Goal: Transaction & Acquisition: Subscribe to service/newsletter

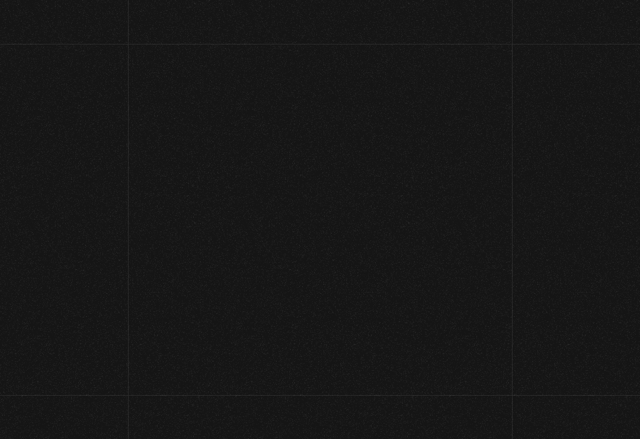
scroll to position [18, 0]
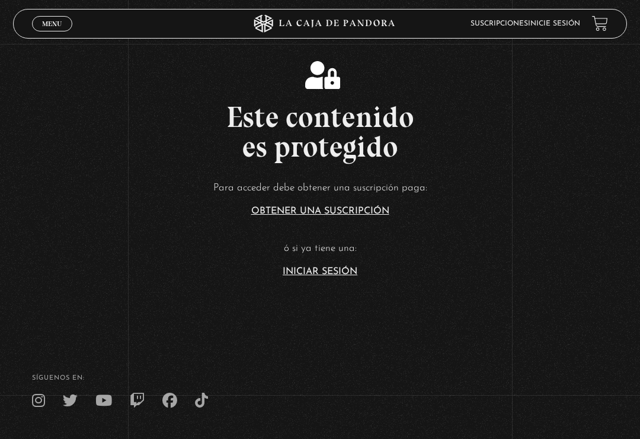
click at [311, 267] on article "Para acceder debe obtener una suscripción paga: Obtener una suscripción ó si ya…" at bounding box center [320, 227] width 640 height 97
click at [297, 293] on section "Este contenido es protegido Para acceder debe obtener una suscripción paga: Obt…" at bounding box center [320, 157] width 640 height 351
click at [289, 276] on link "Iniciar Sesión" at bounding box center [320, 271] width 75 height 9
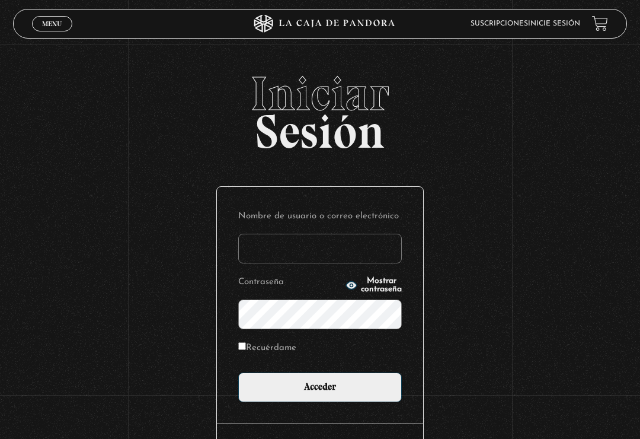
type input "[PERSON_NAME].[PERSON_NAME]"
click at [320, 390] on input "Acceder" at bounding box center [320, 387] width 164 height 30
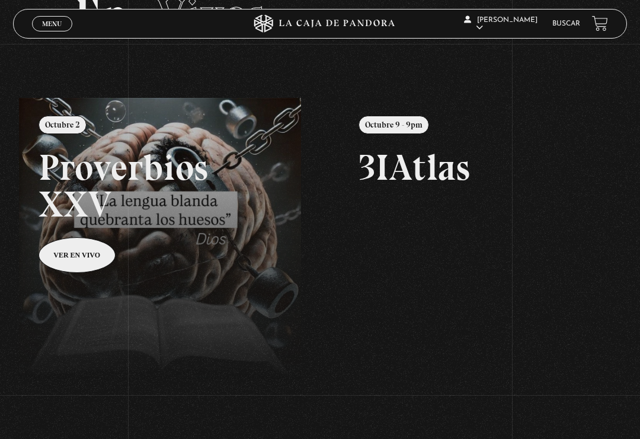
scroll to position [85, 0]
